Goal: Task Accomplishment & Management: Manage account settings

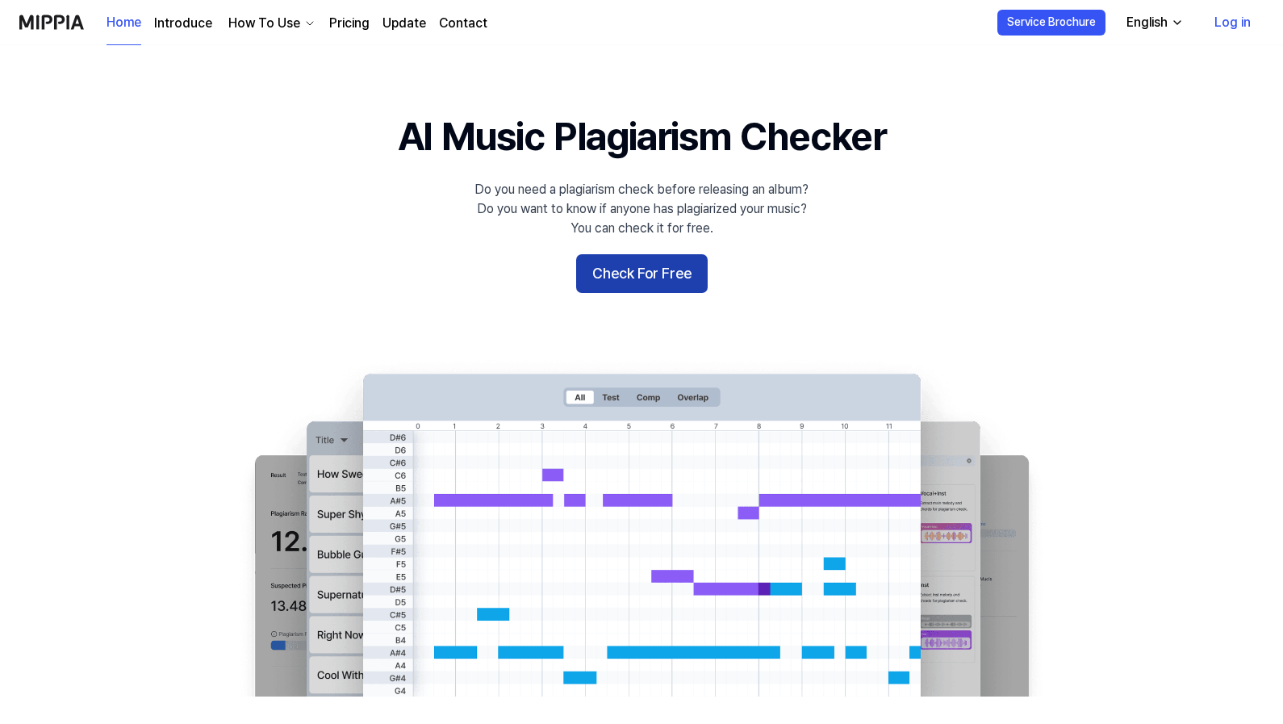
click at [651, 273] on button "Check For Free" at bounding box center [642, 273] width 132 height 39
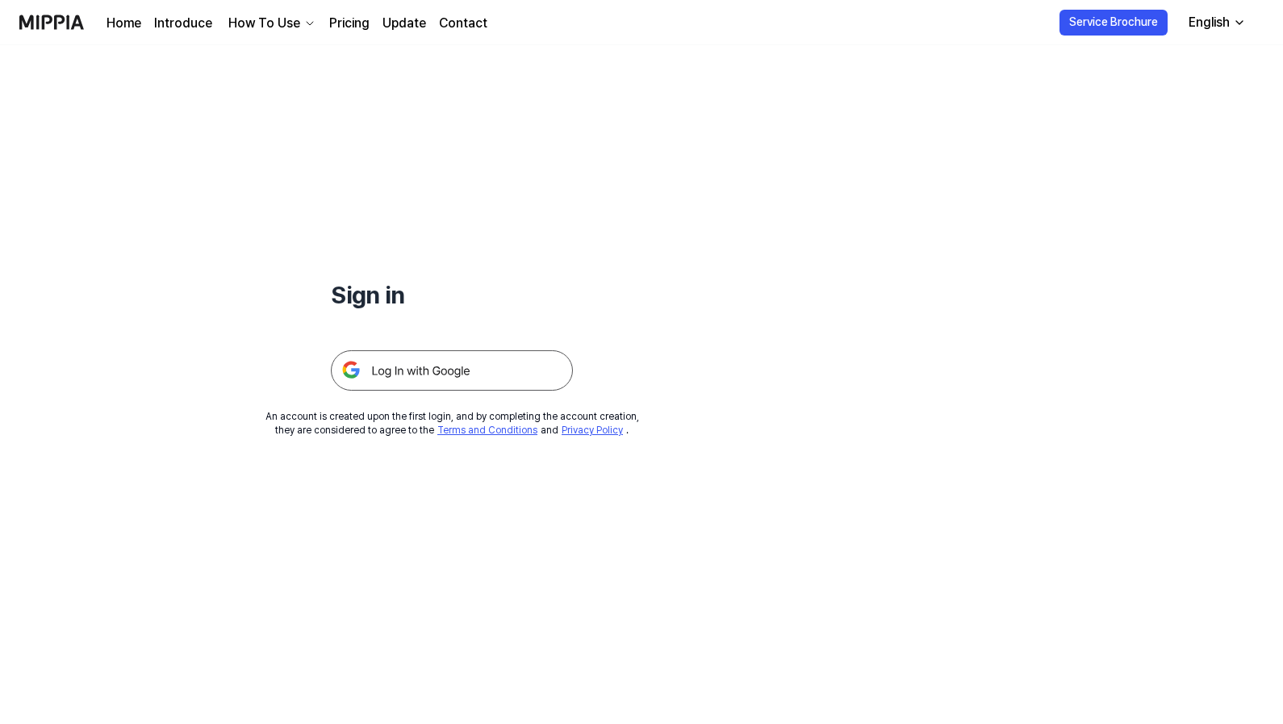
click at [510, 369] on img at bounding box center [452, 370] width 242 height 40
